Goal: Contribute content

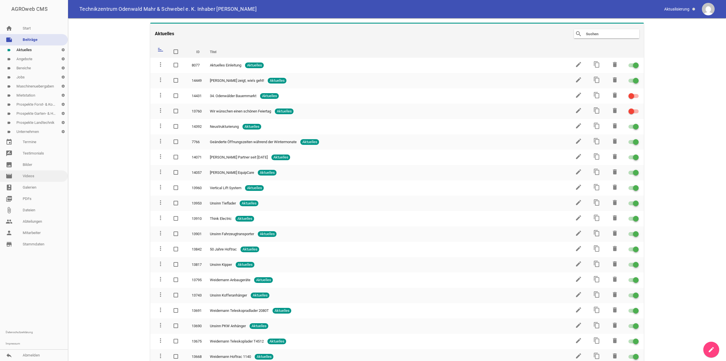
click at [31, 177] on link "movie Videos" at bounding box center [34, 175] width 68 height 11
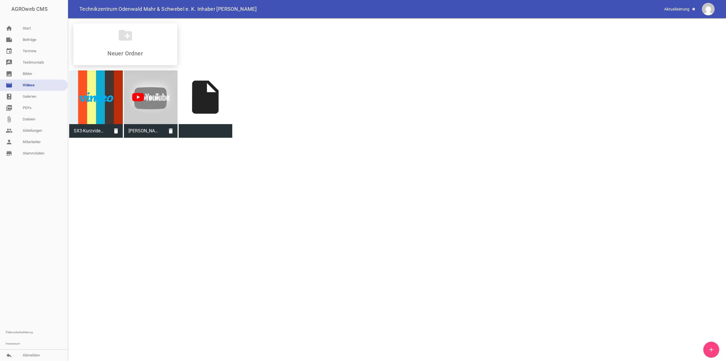
click at [207, 139] on div "create_new_folder SX3-Kurzvideo.mp4 delete [PERSON_NAME] - 6R Navigationssystem…" at bounding box center [397, 78] width 658 height 121
click at [28, 42] on link "note Beiträge" at bounding box center [34, 39] width 68 height 11
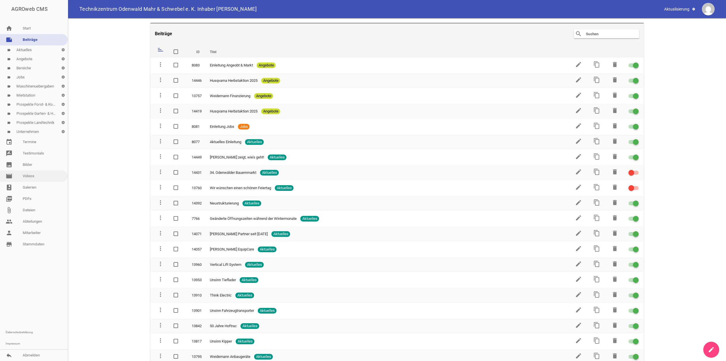
click at [27, 176] on link "movie Videos" at bounding box center [34, 175] width 68 height 11
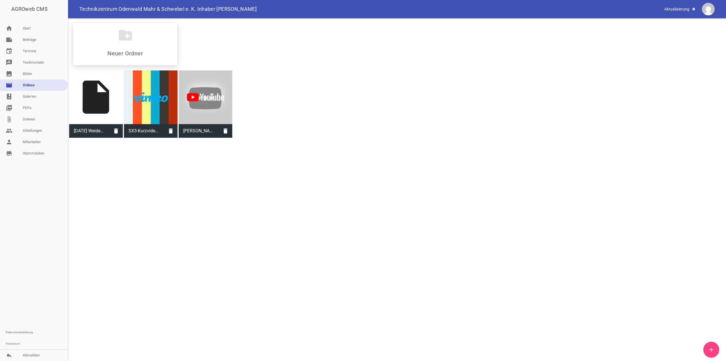
click at [103, 104] on div "insert_drive_file" at bounding box center [96, 97] width 54 height 54
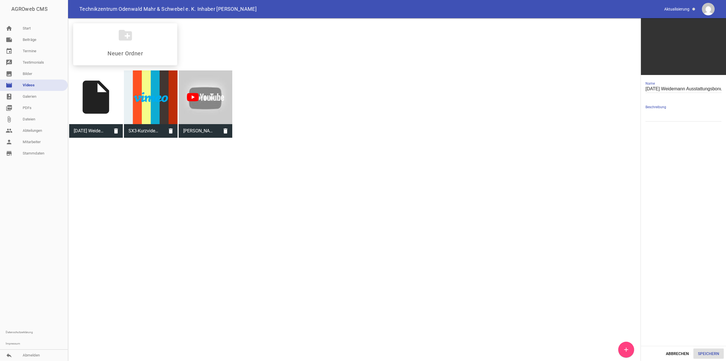
click at [710, 352] on button "Speichern" at bounding box center [709, 353] width 30 height 10
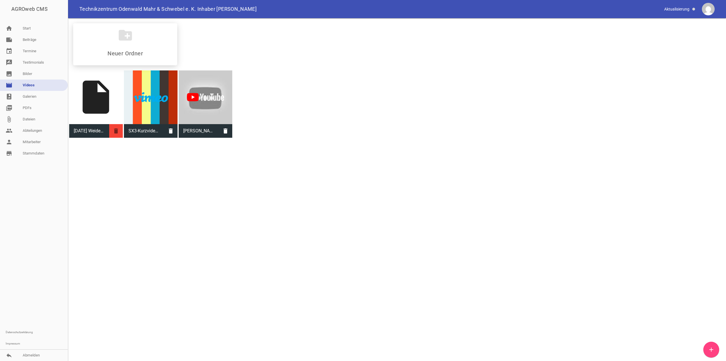
click at [122, 133] on icon "delete" at bounding box center [116, 131] width 14 height 14
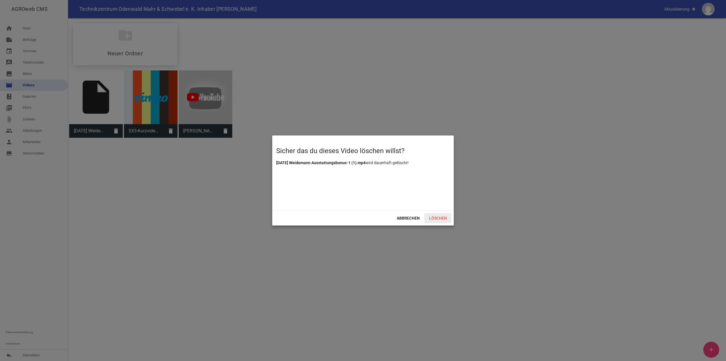
click at [439, 219] on span "Löschen" at bounding box center [437, 218] width 27 height 10
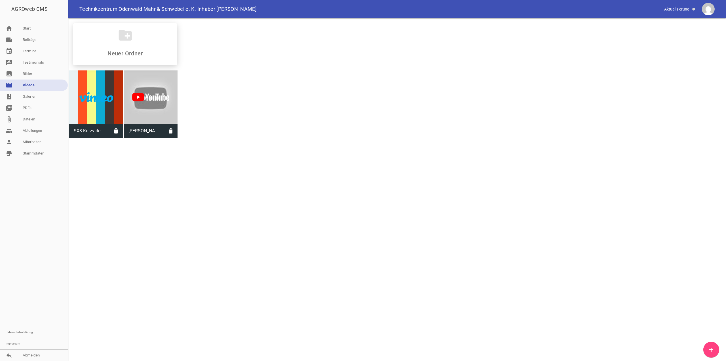
click at [157, 139] on div "create_new_folder SX3-Kurzvideo.mp4 delete [PERSON_NAME] - 6R Navigationssystem…" at bounding box center [397, 78] width 658 height 121
click at [207, 106] on div "insert_drive_file" at bounding box center [206, 97] width 54 height 54
type input "[DATE] Weidemann Ausstattungsbonus-1 (1).mp4"
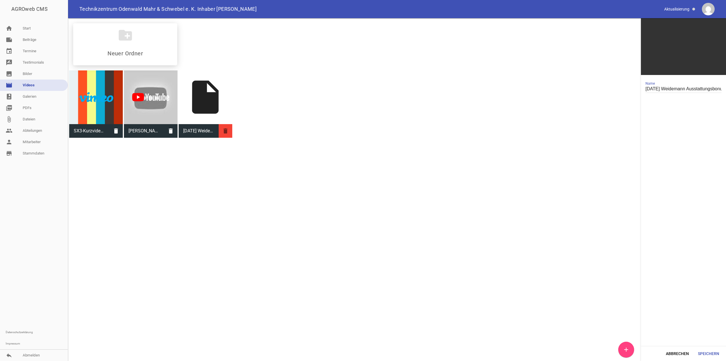
click at [226, 133] on icon "delete" at bounding box center [226, 131] width 14 height 14
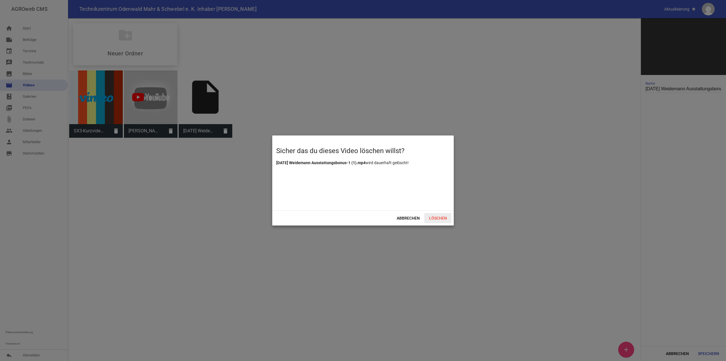
click at [434, 221] on span "Löschen" at bounding box center [437, 218] width 27 height 10
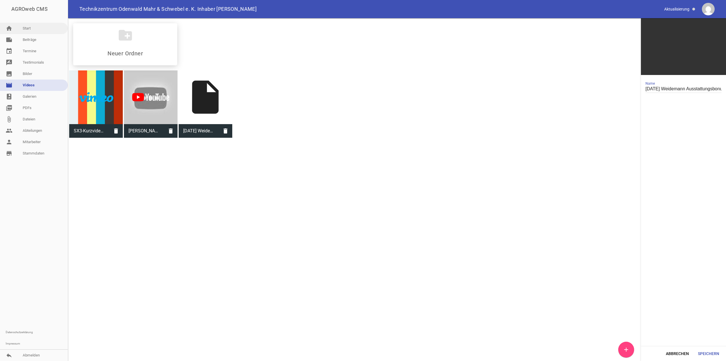
click at [29, 30] on link "home Start" at bounding box center [34, 28] width 68 height 11
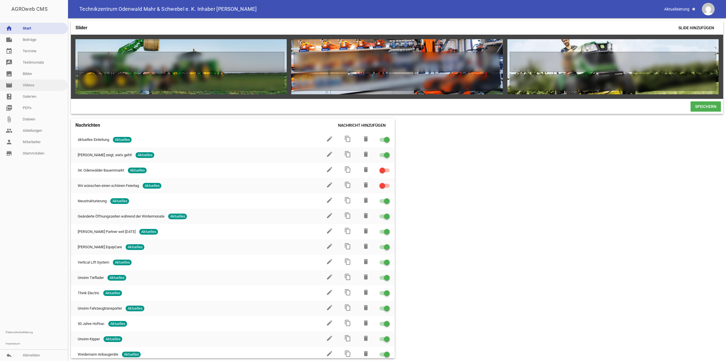
click at [31, 85] on link "movie Videos" at bounding box center [34, 84] width 68 height 11
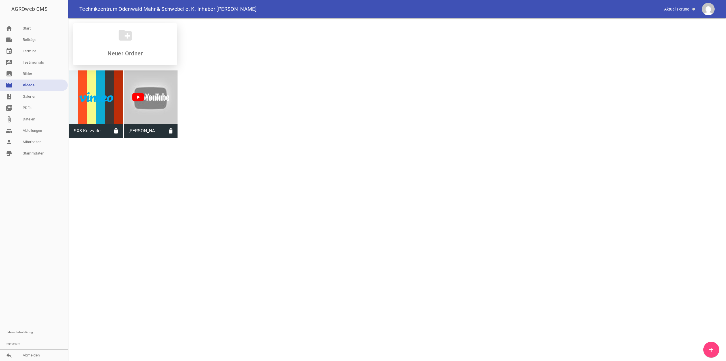
click at [127, 37] on icon "create_new_folder" at bounding box center [125, 35] width 16 height 16
click at [125, 54] on input at bounding box center [125, 53] width 67 height 7
type input "w"
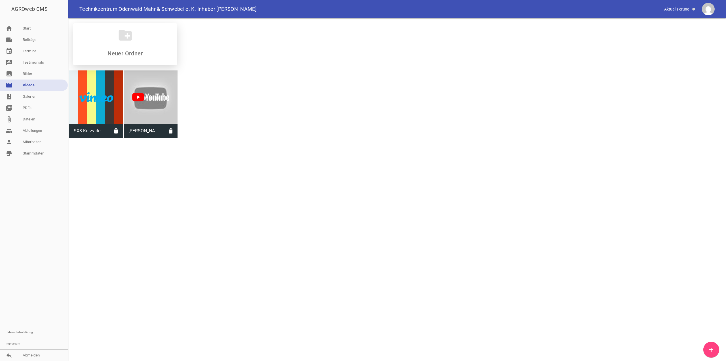
click at [126, 53] on input at bounding box center [125, 53] width 67 height 7
type input "a"
type input "Aktionen"
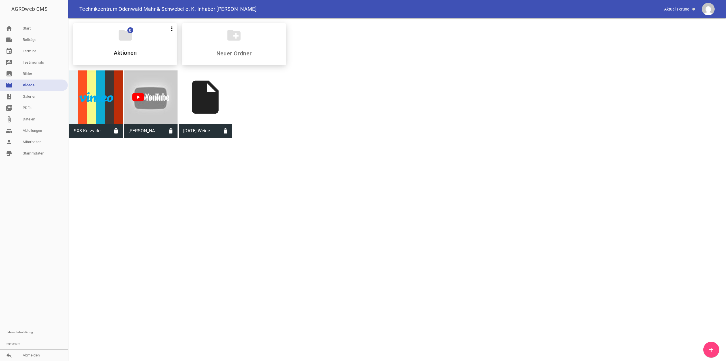
click at [620, 139] on div "folder 0 more_vert Teilen Bearbeiten Löschen Aktionen create_new_folder SX3-Kur…" at bounding box center [397, 78] width 658 height 121
click at [142, 97] on div at bounding box center [151, 97] width 54 height 54
type input "[PERSON_NAME] - 6R Navigationssystem"
type textarea "Die neuen Traktoren 6230R und 6250R. Erster Traktor mit Agrar-Navigationssystem."
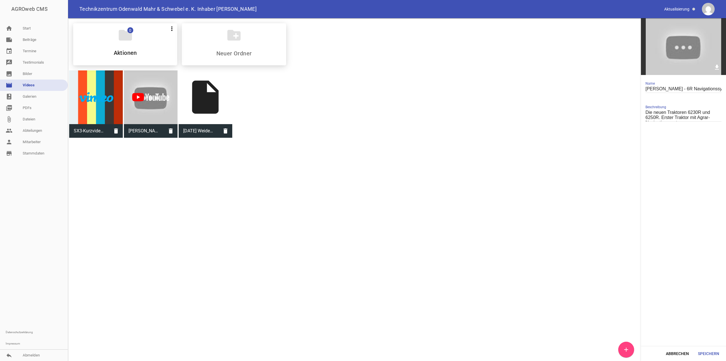
click at [217, 100] on div "insert_drive_file" at bounding box center [206, 97] width 54 height 54
type input "[DATE] Weidemann Ausstattungsbonus-1 (1).mp4"
click at [261, 139] on div "folder 0 more_vert Teilen Bearbeiten Löschen Aktionen create_new_folder SX3-Kur…" at bounding box center [397, 78] width 658 height 121
click at [27, 41] on link "note Beiträge" at bounding box center [34, 39] width 68 height 11
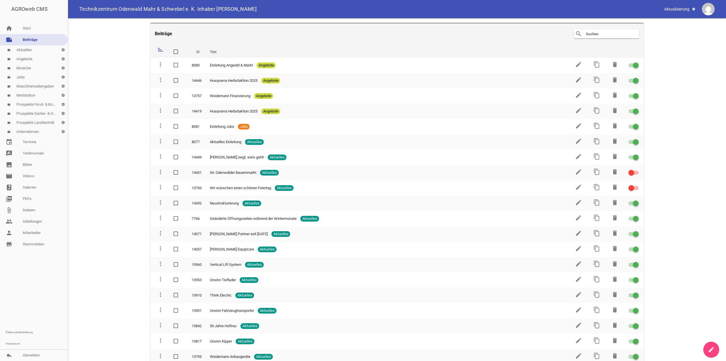
click at [22, 60] on link "label Angebote settings" at bounding box center [34, 58] width 68 height 9
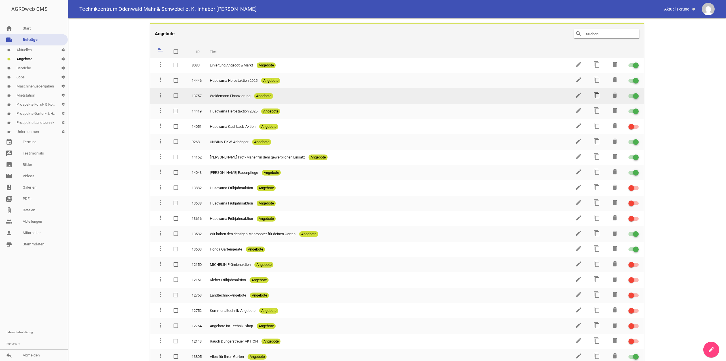
click at [597, 95] on icon "content_copy" at bounding box center [597, 95] width 7 height 7
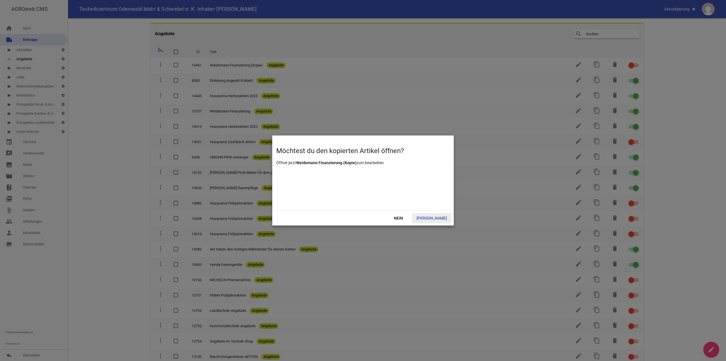
click at [439, 217] on span "[PERSON_NAME]" at bounding box center [431, 218] width 39 height 10
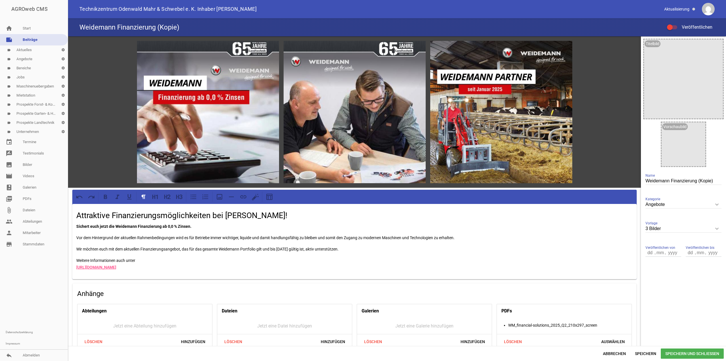
click at [687, 180] on input "Weidemann Finanzierung (Kopie)" at bounding box center [684, 181] width 76 height 8
click at [714, 230] on icon "keyboard_arrow_down" at bounding box center [717, 228] width 9 height 9
click at [714, 230] on input "3 Bilder" at bounding box center [684, 229] width 76 height 8
click at [663, 244] on li "Nur Text" at bounding box center [684, 242] width 76 height 14
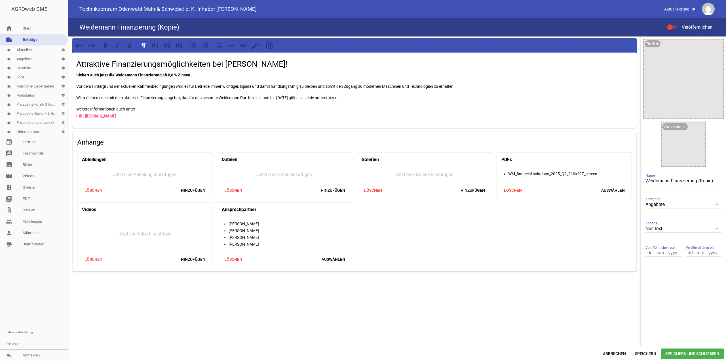
click at [666, 232] on input "Nur Text" at bounding box center [684, 229] width 76 height 8
click at [668, 254] on li "1 Bild" at bounding box center [684, 256] width 76 height 14
type input "1 Bild"
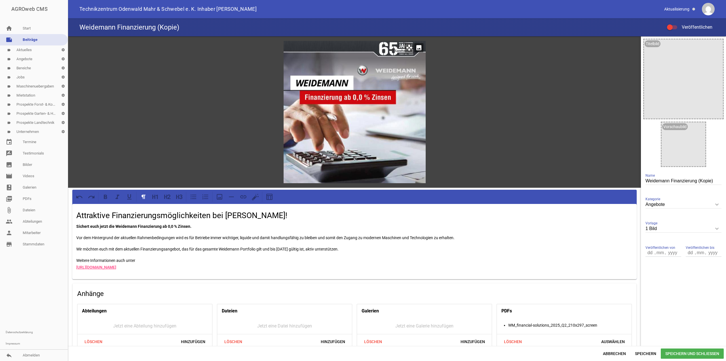
click at [417, 48] on icon "image" at bounding box center [419, 47] width 9 height 9
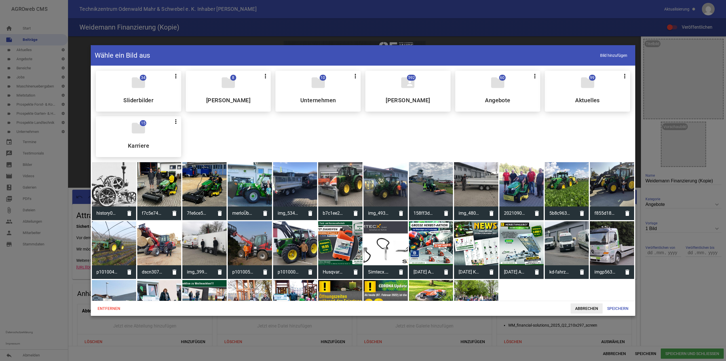
click at [588, 309] on span "Abbrechen" at bounding box center [587, 308] width 32 height 10
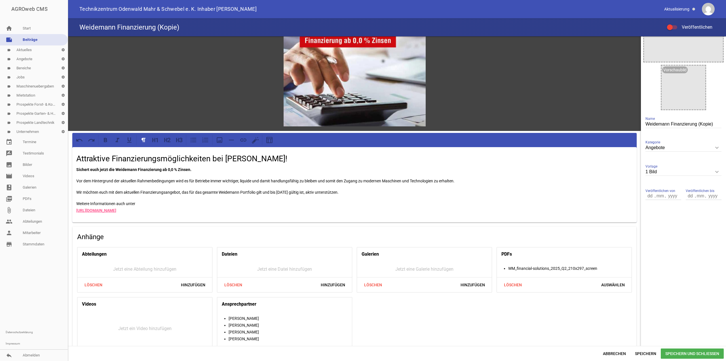
scroll to position [79, 0]
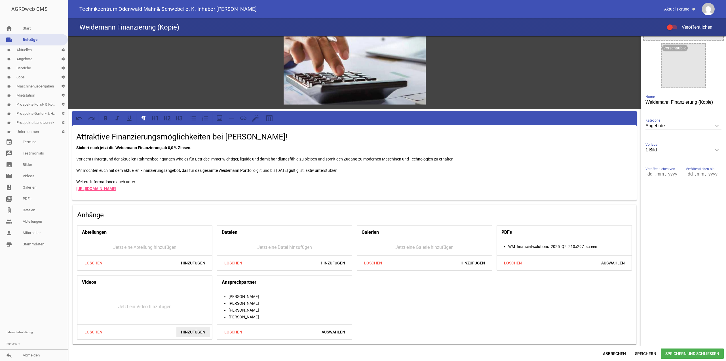
click at [191, 330] on span "Hinzufügen" at bounding box center [192, 332] width 33 height 10
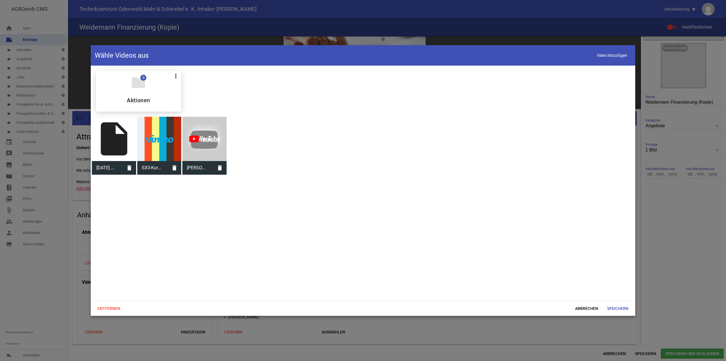
click at [115, 141] on div "insert_drive_file" at bounding box center [114, 139] width 44 height 44
click at [619, 308] on span "Speichern" at bounding box center [618, 308] width 30 height 10
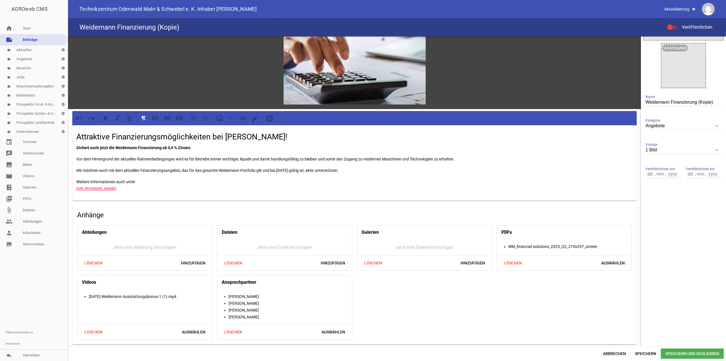
click at [691, 96] on div "Weidemann Finanzierung (Kopie) Name" at bounding box center [684, 102] width 76 height 19
drag, startPoint x: 669, startPoint y: 100, endPoint x: 723, endPoint y: 102, distance: 54.2
click at [723, 102] on div "Titelbild image Vorschaubild image Weidemann Finanzierung (Kopie) Name Angebote…" at bounding box center [683, 73] width 85 height 230
paste input "Ausstattungsbonus"
type input "[PERSON_NAME] Ausstattungsbonus"
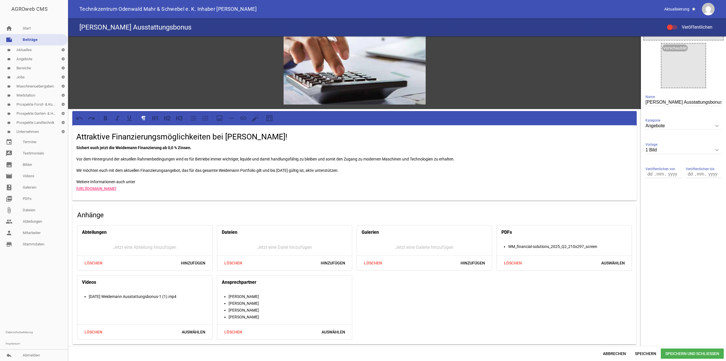
click at [691, 354] on span "Speichern und Schließen" at bounding box center [692, 353] width 63 height 10
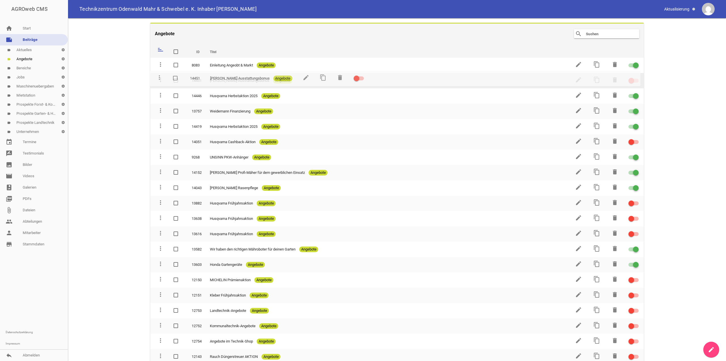
drag, startPoint x: 161, startPoint y: 65, endPoint x: 160, endPoint y: 78, distance: 13.1
click at [576, 81] on icon "edit" at bounding box center [578, 79] width 7 height 7
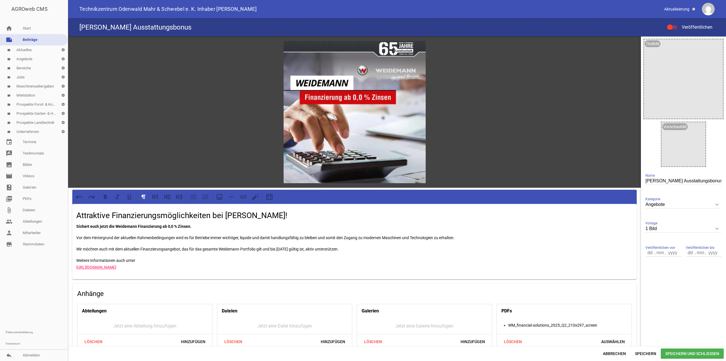
click at [145, 243] on div "Attraktive Finanzierungsmöglichkeiten bei [PERSON_NAME]! Sichert euch jetzt die…" at bounding box center [354, 241] width 565 height 75
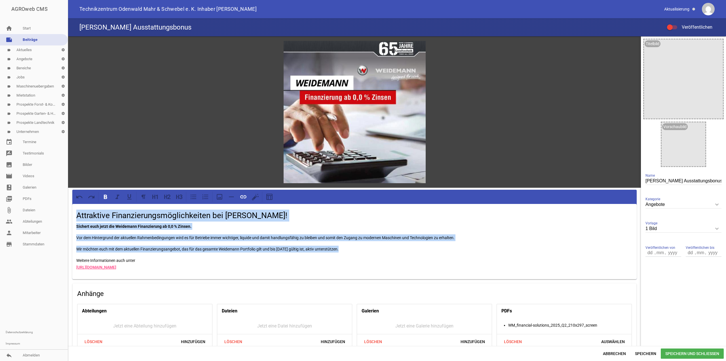
click at [146, 241] on div "Attraktive Finanzierungsmöglichkeiten bei [PERSON_NAME]! Sichert euch jetzt die…" at bounding box center [354, 241] width 565 height 75
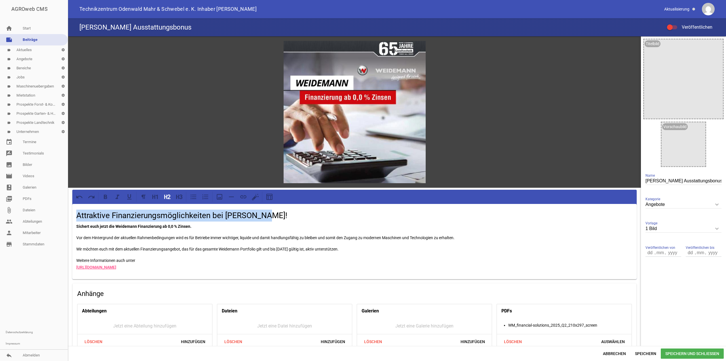
drag, startPoint x: 272, startPoint y: 214, endPoint x: 93, endPoint y: 209, distance: 179.4
click at [64, 199] on div "AGROweb CMS home Start note Beiträge label Aktuelles settings label Angebote se…" at bounding box center [363, 180] width 726 height 361
